Goal: Communication & Community: Answer question/provide support

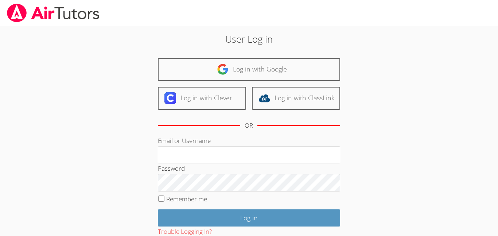
scroll to position [16, 0]
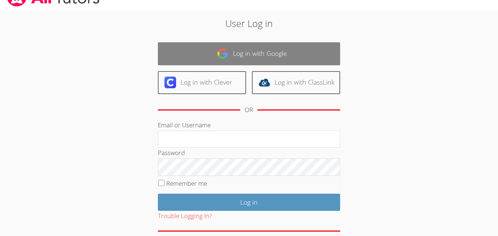
click at [208, 50] on link "Log in with Google" at bounding box center [249, 53] width 182 height 23
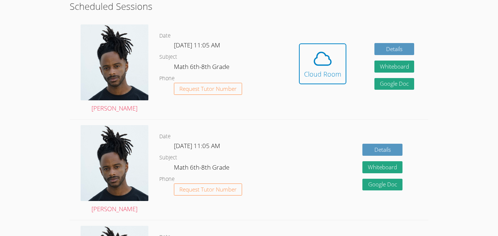
scroll to position [140, 0]
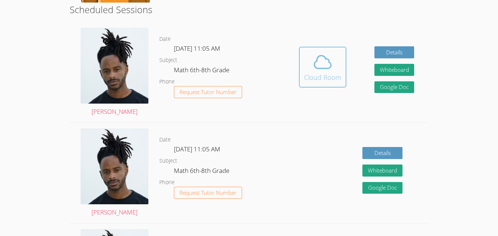
click at [313, 67] on icon at bounding box center [323, 62] width 20 height 20
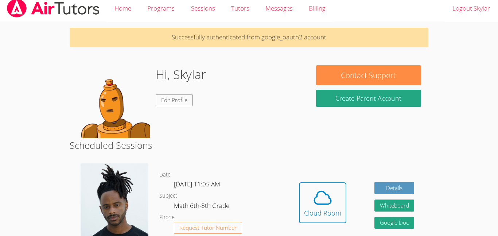
scroll to position [4, 0]
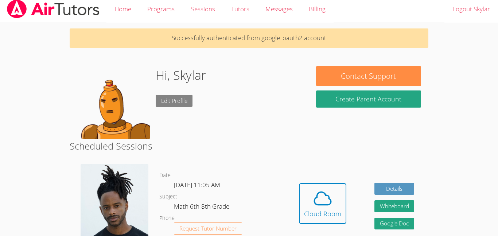
click at [173, 103] on link "Edit Profile" at bounding box center [174, 101] width 37 height 12
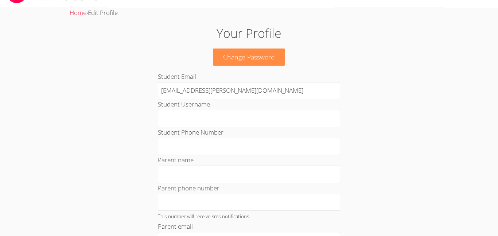
scroll to position [19, 0]
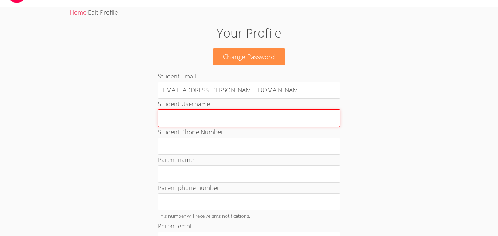
click at [177, 121] on input "Student Username" at bounding box center [249, 118] width 182 height 18
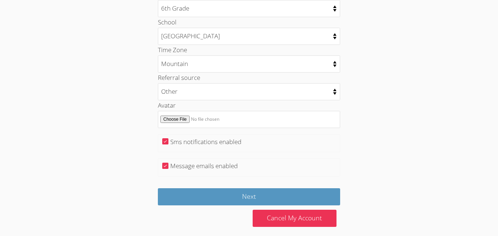
scroll to position [373, 0]
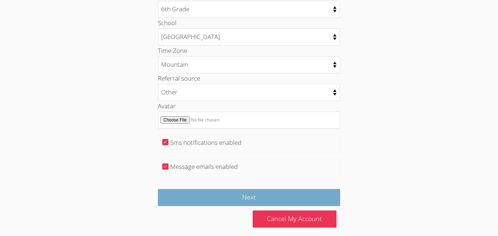
type input "skyler"
click at [249, 200] on input "Next" at bounding box center [249, 197] width 182 height 17
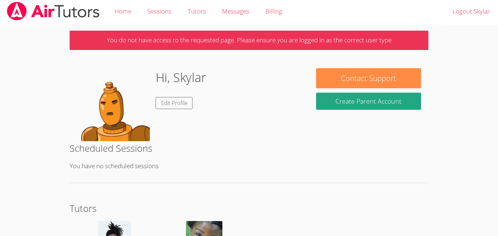
scroll to position [1, 0]
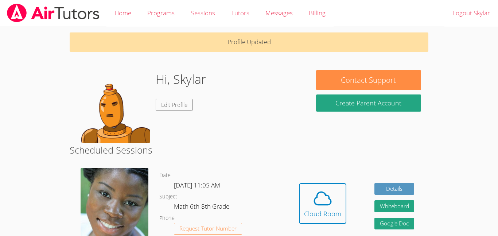
click at [198, 78] on h1 "Hi, Skylar" at bounding box center [181, 79] width 50 height 19
click at [171, 105] on link "Edit Profile" at bounding box center [174, 105] width 37 height 12
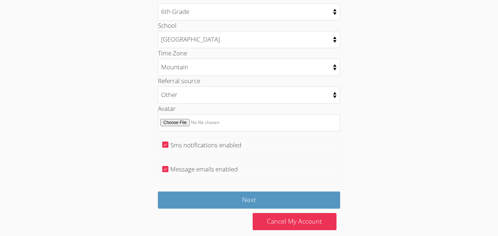
scroll to position [380, 0]
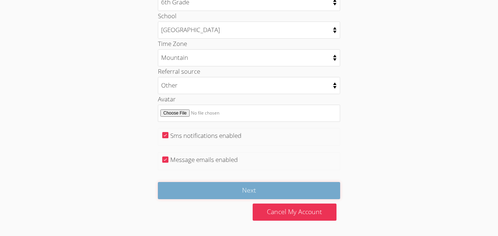
click at [222, 192] on input "Next" at bounding box center [249, 190] width 182 height 17
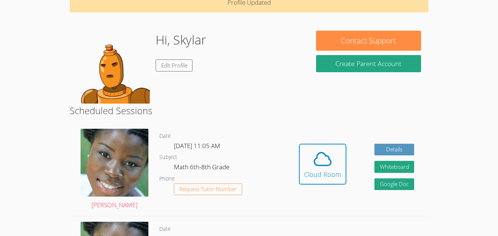
scroll to position [46, 0]
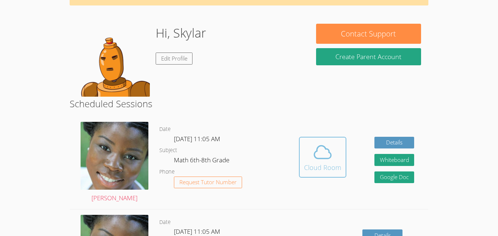
click at [311, 163] on div "Cloud Room" at bounding box center [322, 167] width 37 height 10
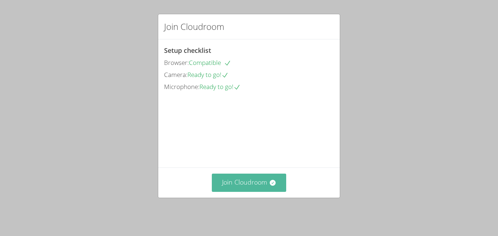
click at [250, 185] on button "Join Cloudroom" at bounding box center [249, 183] width 75 height 18
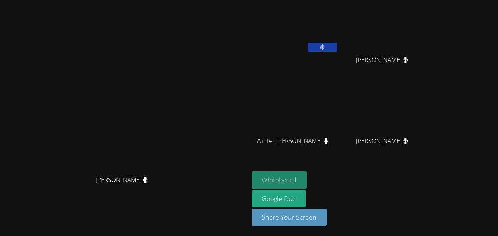
click at [307, 181] on button "Whiteboard" at bounding box center [279, 179] width 55 height 17
click at [337, 47] on button at bounding box center [322, 47] width 29 height 9
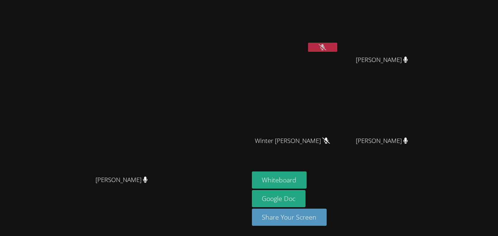
click at [408, 142] on icon at bounding box center [406, 141] width 5 height 6
click at [339, 30] on video at bounding box center [295, 27] width 87 height 49
click at [337, 48] on button at bounding box center [322, 47] width 29 height 9
click at [337, 49] on button at bounding box center [322, 47] width 29 height 9
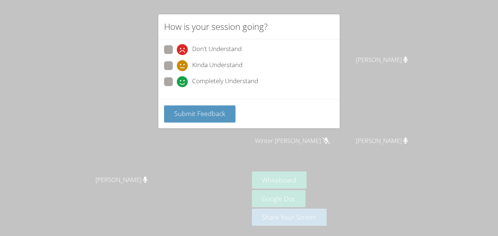
click at [177, 71] on span at bounding box center [177, 71] width 0 height 0
click at [177, 67] on input "Kinda Understand" at bounding box center [180, 64] width 6 height 6
radio input "true"
click at [186, 116] on span "Submit Feedback" at bounding box center [199, 113] width 51 height 9
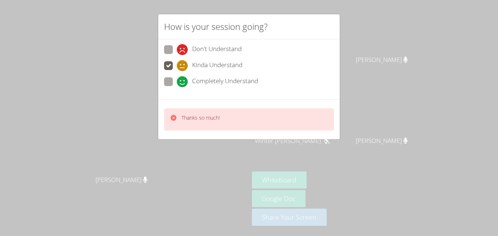
click at [151, 126] on div "How is your session going? Don't Understand Kinda Understand Completely Underst…" at bounding box center [249, 118] width 498 height 236
